Goal: Check status

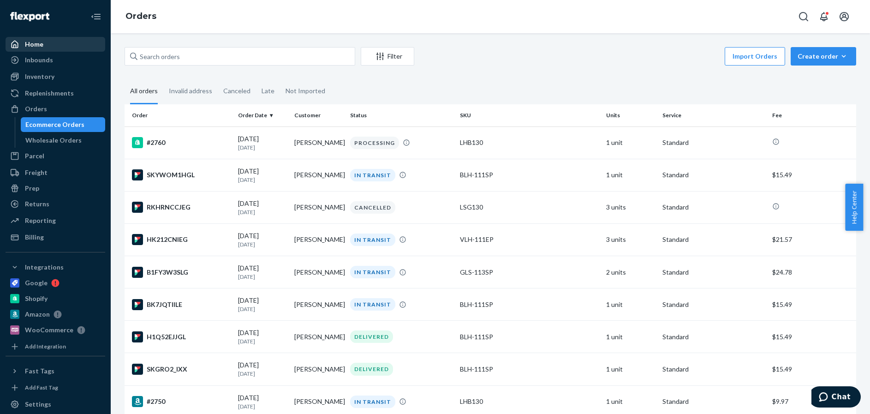
click at [34, 45] on div "Home" at bounding box center [34, 44] width 18 height 9
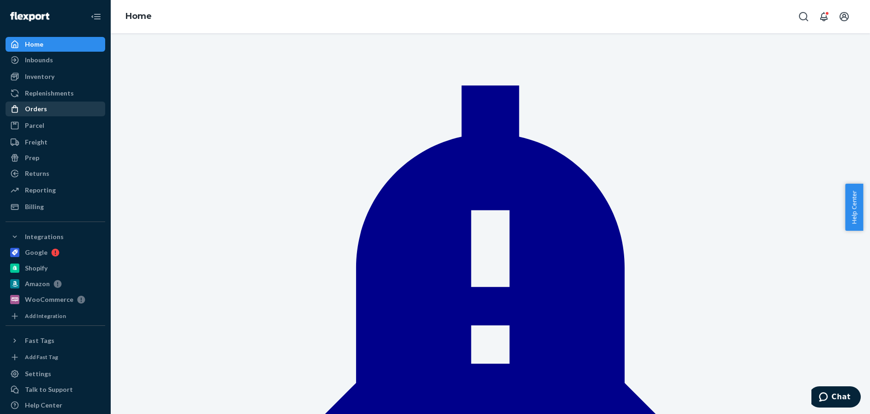
click at [35, 108] on div "Orders" at bounding box center [36, 108] width 22 height 9
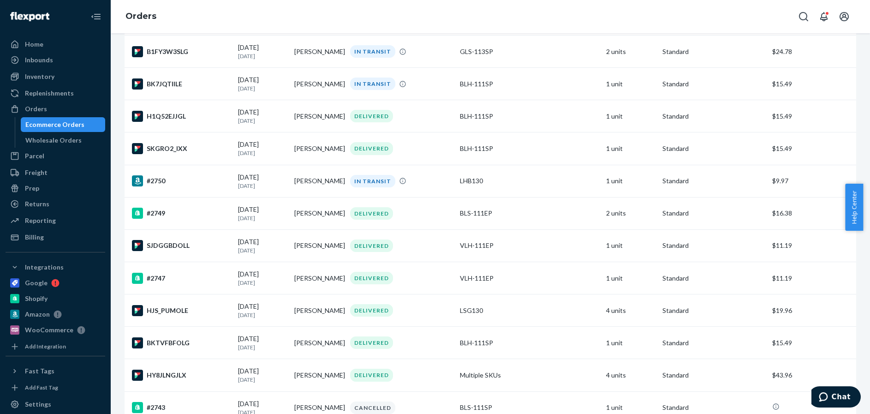
scroll to position [231, 0]
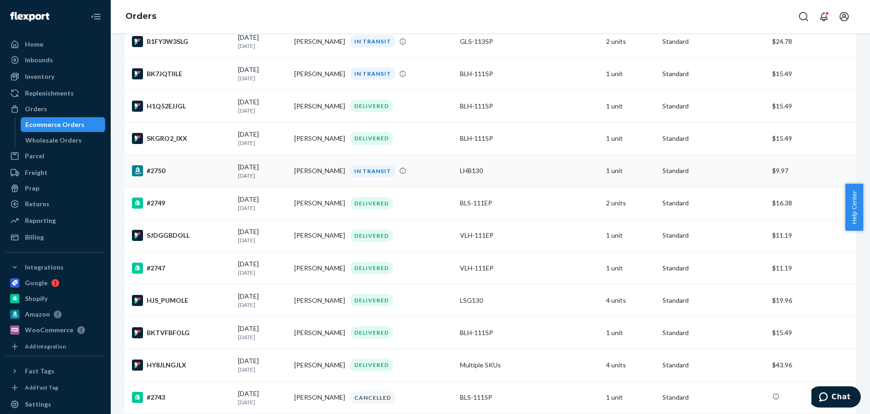
click at [205, 166] on div "#2750" at bounding box center [181, 170] width 99 height 11
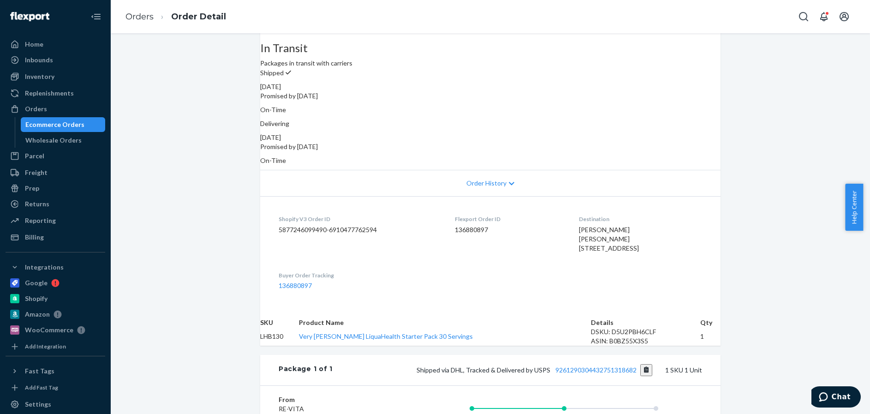
scroll to position [92, 0]
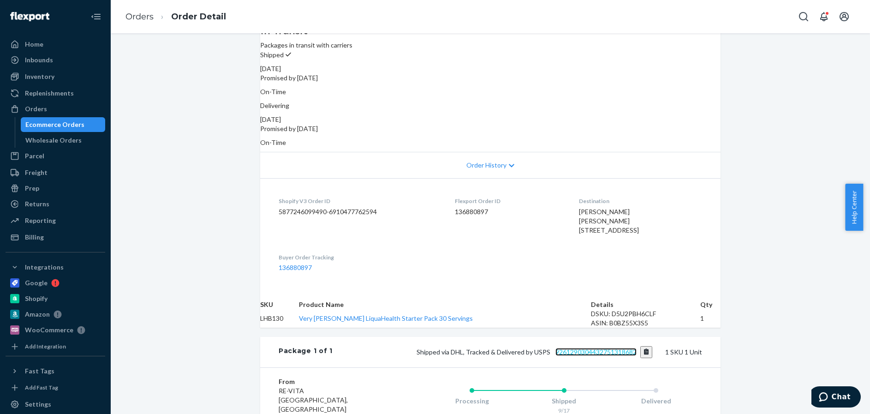
click at [607, 356] on link "9261290304432751318682" at bounding box center [595, 352] width 81 height 8
click at [33, 107] on div "Orders" at bounding box center [36, 108] width 22 height 9
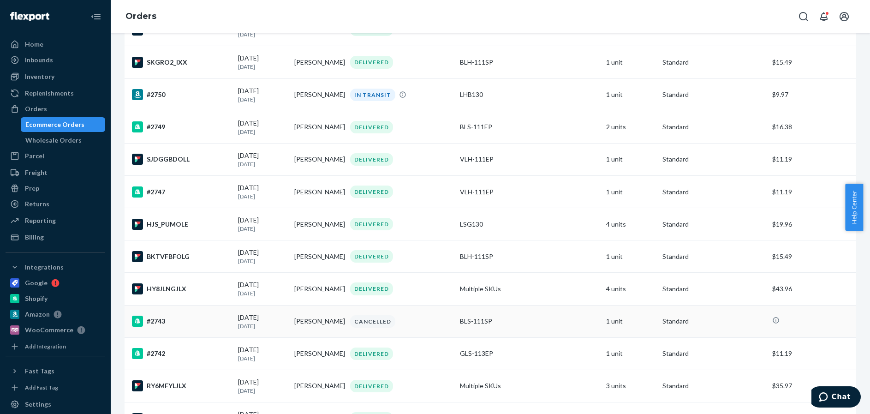
scroll to position [323, 0]
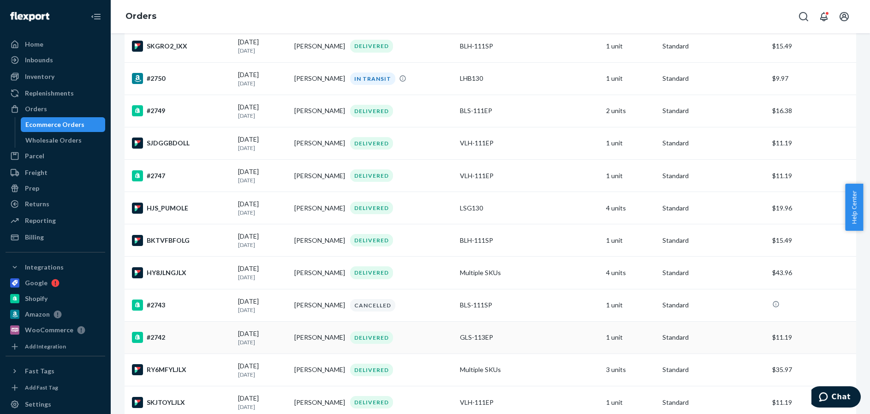
click at [197, 341] on div "#2742" at bounding box center [181, 337] width 99 height 11
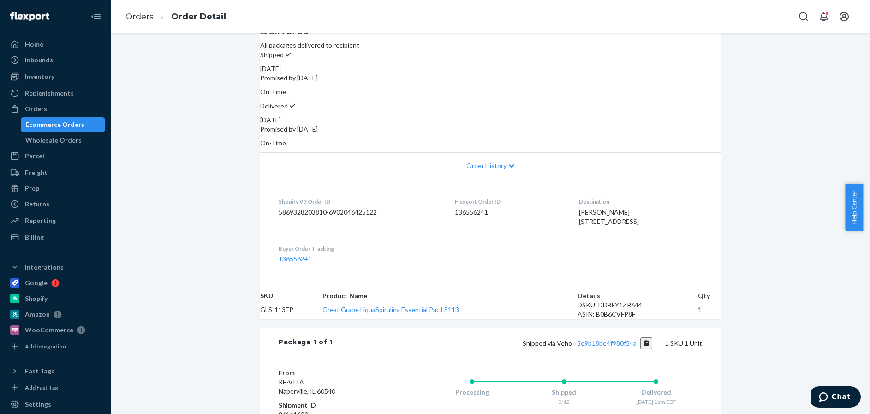
scroll to position [138, 0]
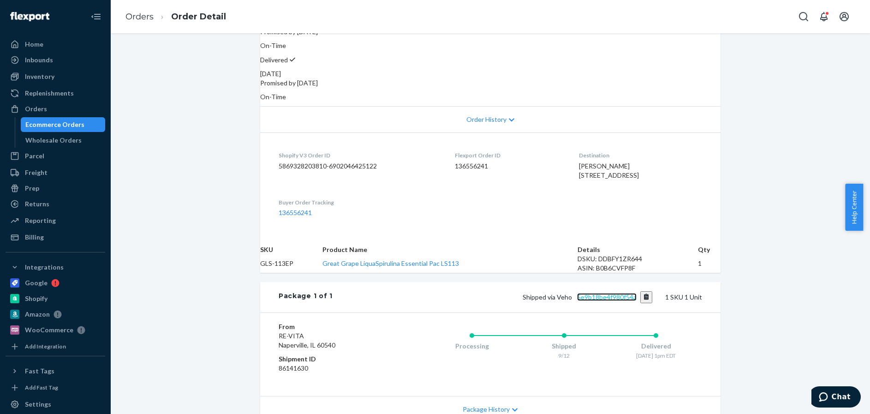
click at [597, 301] on link "5e9b18be4f980f54a" at bounding box center [607, 297] width 60 height 8
click at [619, 301] on link "5e9b18be4f980f54a" at bounding box center [607, 297] width 60 height 8
click at [32, 107] on div "Orders" at bounding box center [36, 108] width 22 height 9
